Goal: Communication & Community: Answer question/provide support

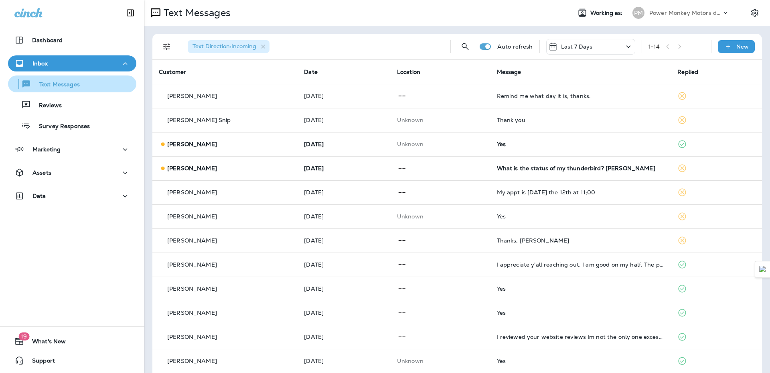
click at [57, 80] on div "Text Messages" at bounding box center [45, 84] width 69 height 12
click at [48, 57] on button "Inbox" at bounding box center [72, 63] width 128 height 16
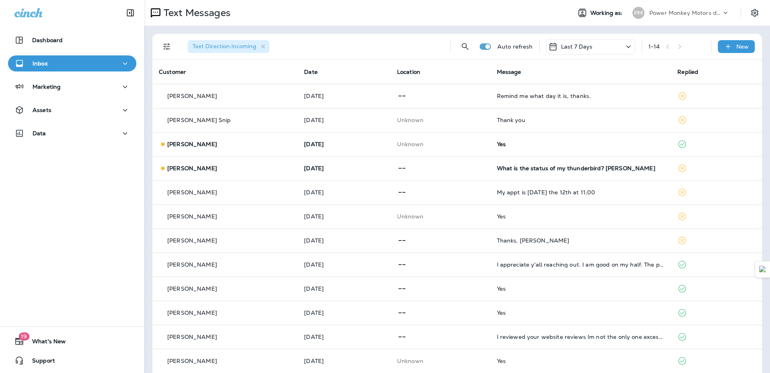
click at [45, 65] on p "Inbox" at bounding box center [39, 63] width 15 height 6
click at [53, 63] on div "Inbox" at bounding box center [72, 64] width 116 height 10
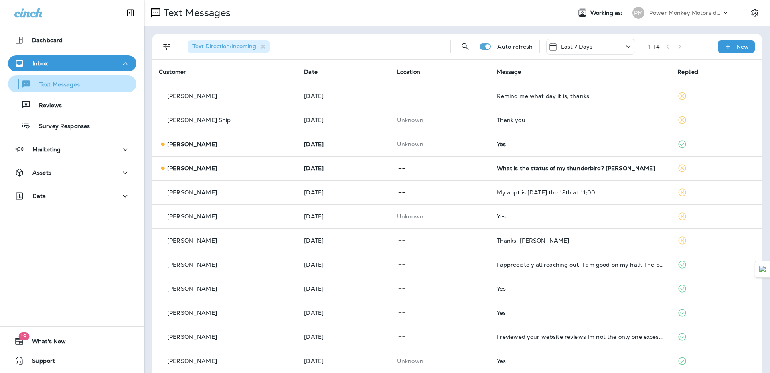
click at [51, 83] on p "Text Messages" at bounding box center [55, 85] width 49 height 8
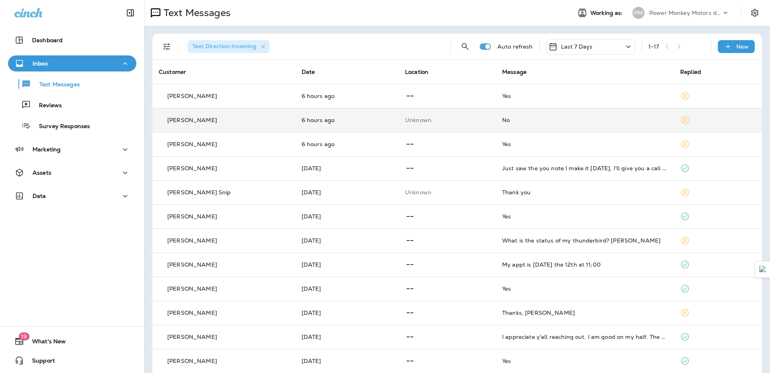
click at [541, 124] on td "No" at bounding box center [585, 120] width 178 height 24
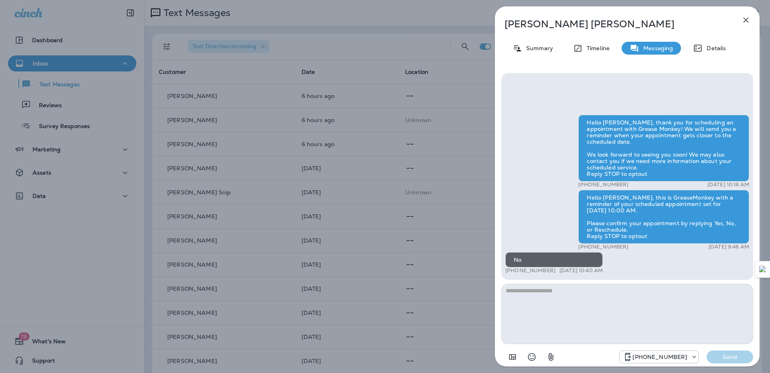
click at [616, 306] on textarea at bounding box center [627, 314] width 252 height 60
type textarea "*"
type textarea "**********"
click at [732, 358] on p "Send" at bounding box center [730, 356] width 34 height 7
